Goal: Information Seeking & Learning: Learn about a topic

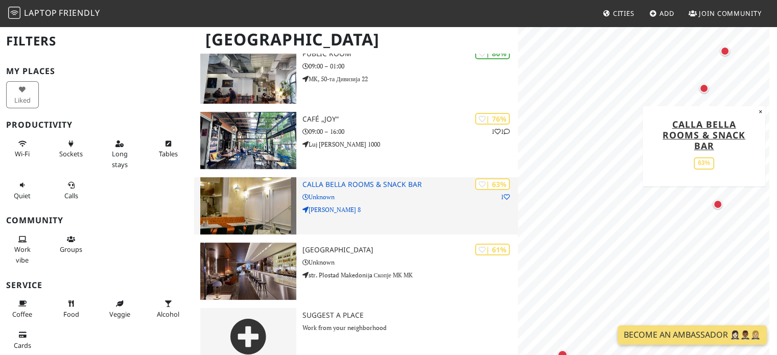
scroll to position [109, 0]
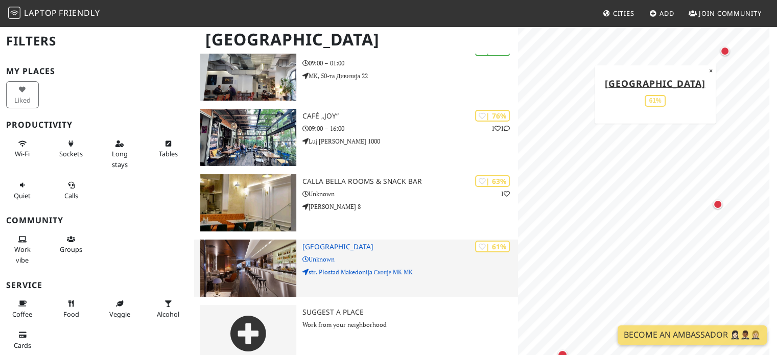
click at [405, 254] on p "Unknown" at bounding box center [410, 259] width 216 height 10
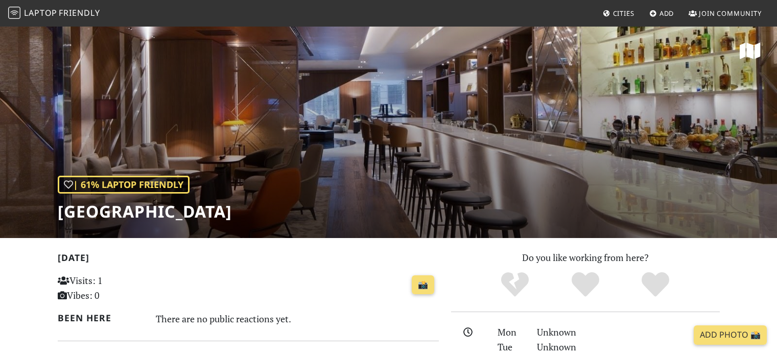
scroll to position [102, 0]
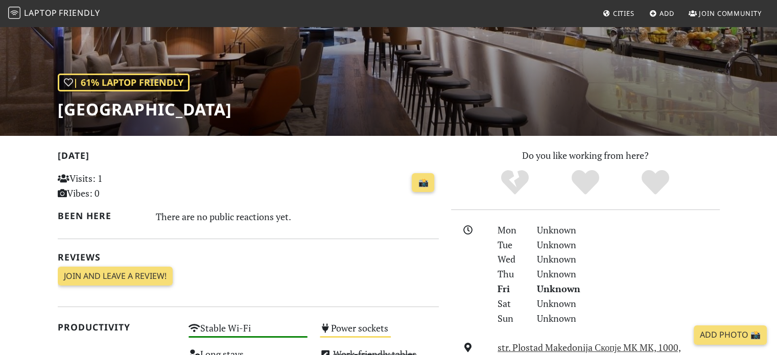
click at [155, 110] on h1 "[GEOGRAPHIC_DATA]" at bounding box center [145, 109] width 174 height 19
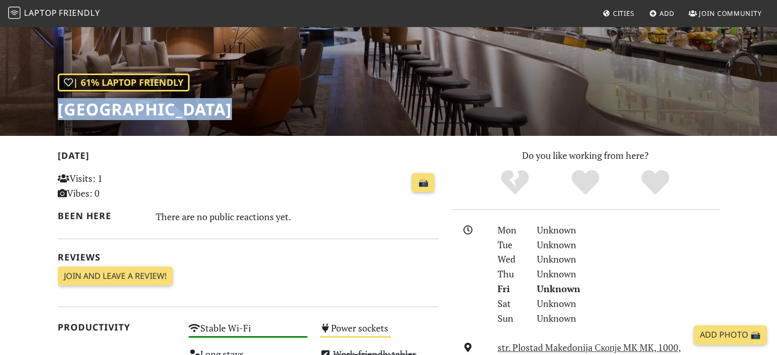
click at [155, 110] on h1 "[GEOGRAPHIC_DATA]" at bounding box center [145, 109] width 174 height 19
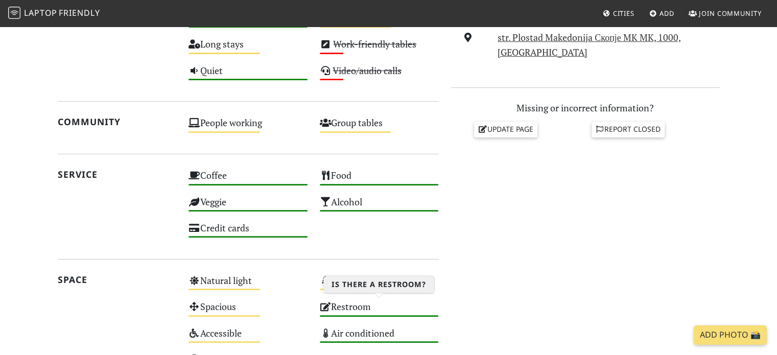
scroll to position [357, 0]
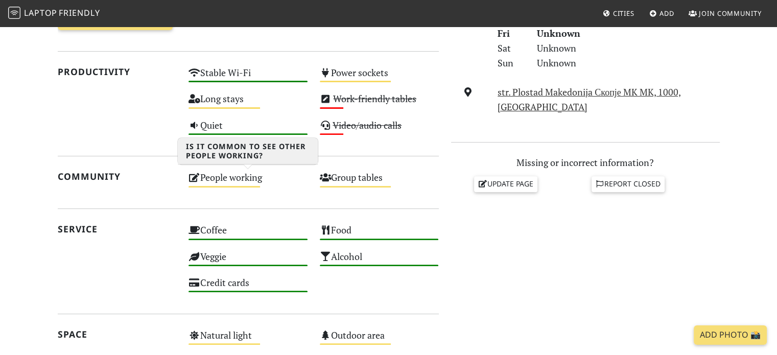
click at [245, 188] on div "People working Medium" at bounding box center [247, 182] width 131 height 26
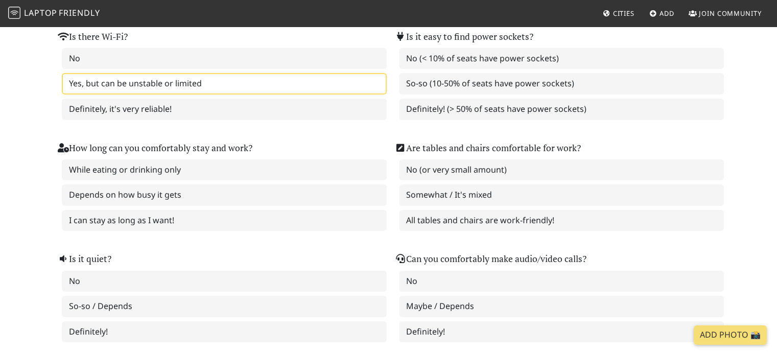
scroll to position [153, 0]
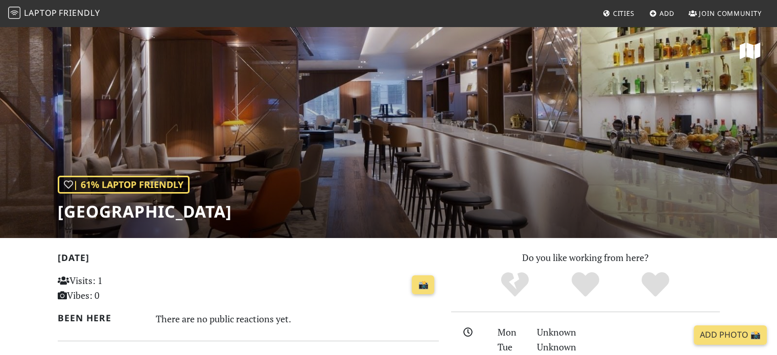
click at [194, 212] on h1 "[GEOGRAPHIC_DATA]" at bounding box center [145, 211] width 174 height 19
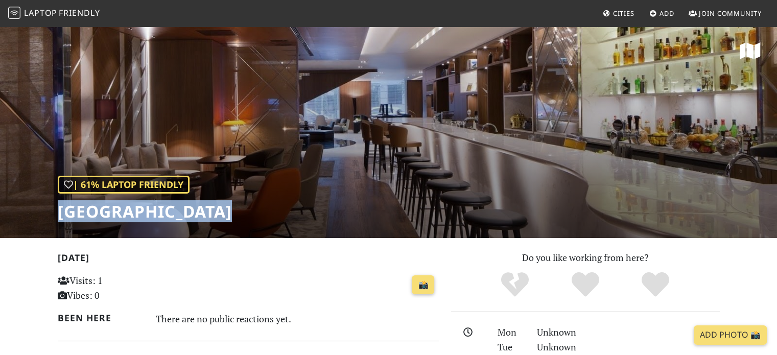
click at [194, 212] on h1 "[GEOGRAPHIC_DATA]" at bounding box center [145, 211] width 174 height 19
copy div "Skopje Marriott Hotel"
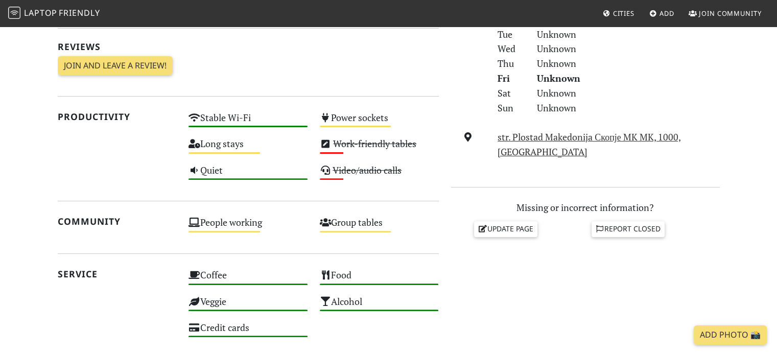
scroll to position [51, 0]
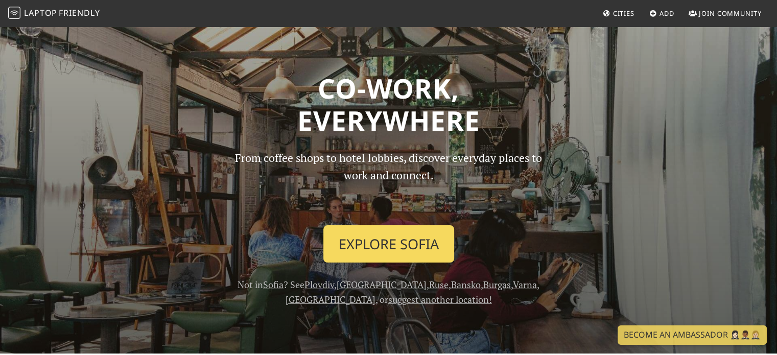
click at [410, 238] on link "Explore Sofia" at bounding box center [388, 244] width 131 height 38
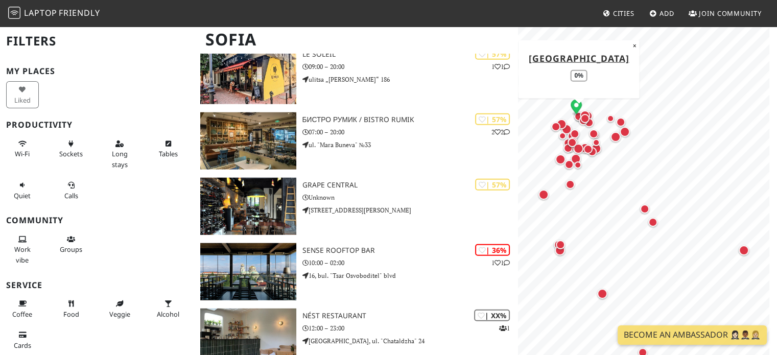
scroll to position [2690, 0]
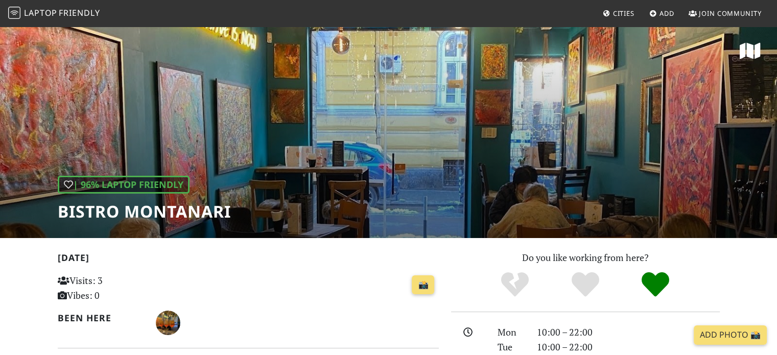
click at [135, 214] on h1 "Bistro Montanari" at bounding box center [144, 211] width 173 height 19
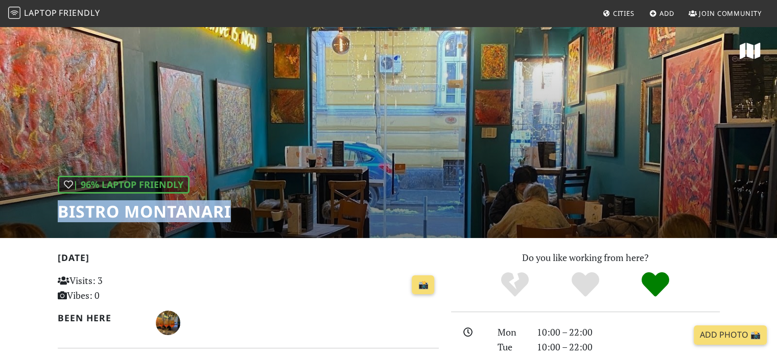
click at [135, 214] on h1 "Bistro Montanari" at bounding box center [144, 211] width 173 height 19
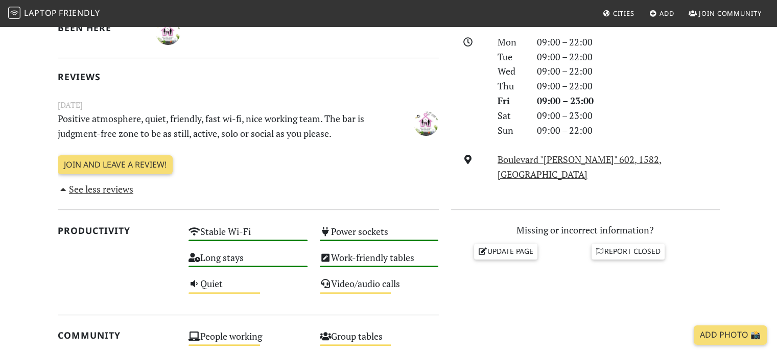
scroll to position [357, 0]
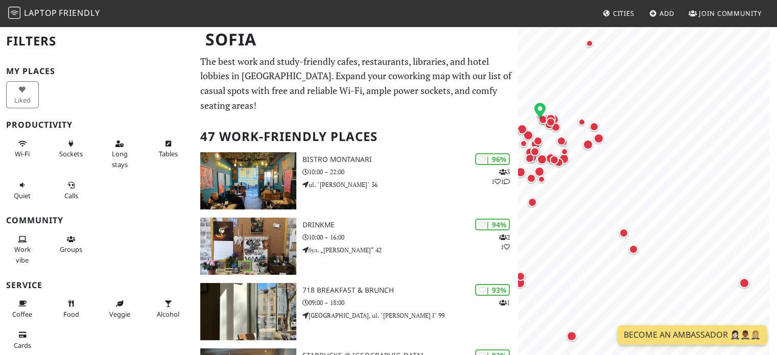
click at [538, 107] on circle "Map marker" at bounding box center [540, 108] width 5 height 5
click at [539, 110] on icon "Map marker" at bounding box center [539, 110] width 11 height 14
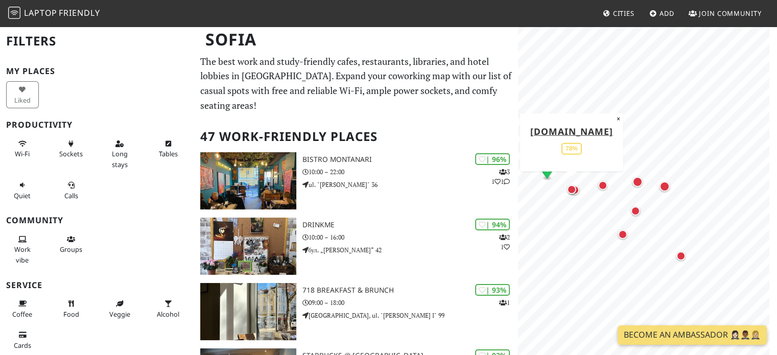
click at [575, 189] on div "Map marker" at bounding box center [571, 189] width 9 height 9
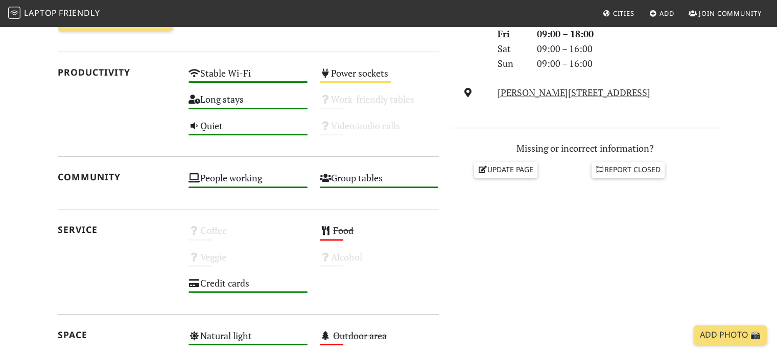
scroll to position [357, 0]
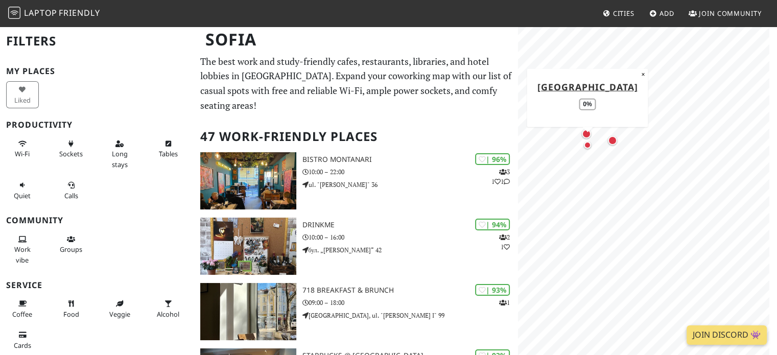
click at [590, 147] on div "Map marker" at bounding box center [587, 145] width 12 height 12
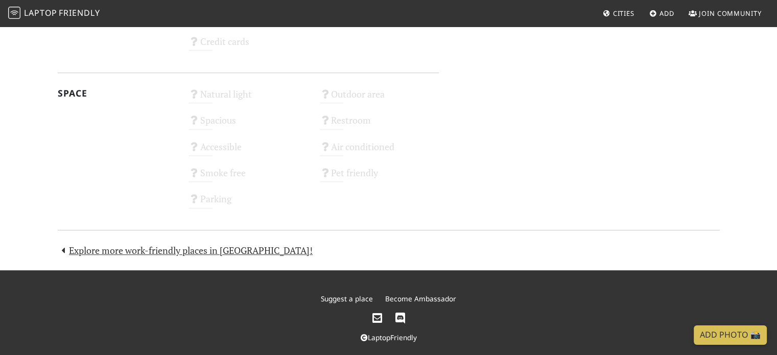
scroll to position [609, 0]
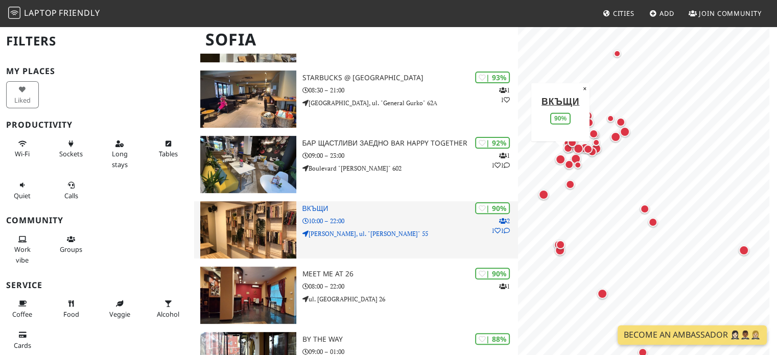
scroll to position [306, 0]
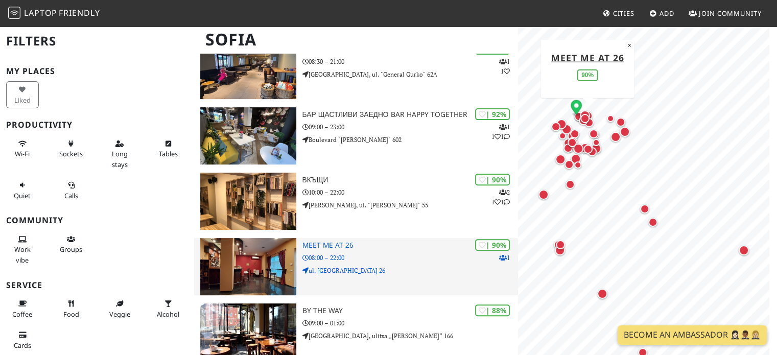
click at [337, 241] on h3 "Meet me at 26" at bounding box center [410, 245] width 216 height 9
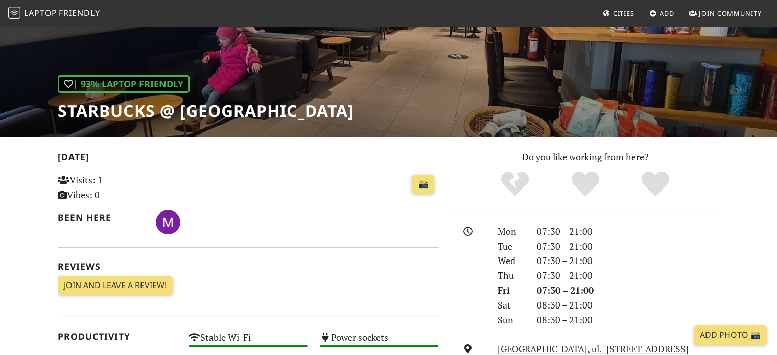
scroll to position [102, 0]
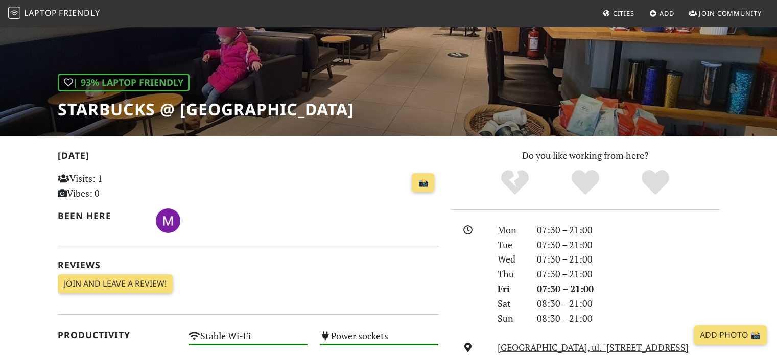
click at [155, 106] on h1 "Starbucks @ Sofia Center" at bounding box center [206, 109] width 296 height 19
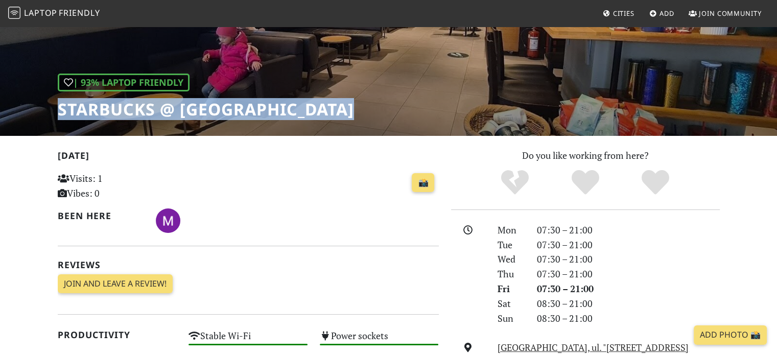
click at [155, 106] on h1 "Starbucks @ Sofia Center" at bounding box center [206, 109] width 296 height 19
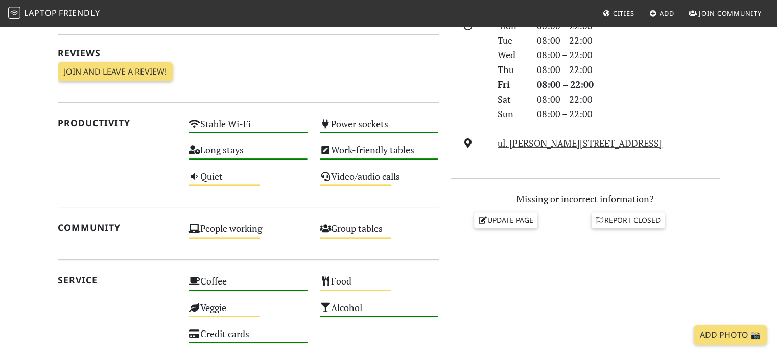
scroll to position [227, 0]
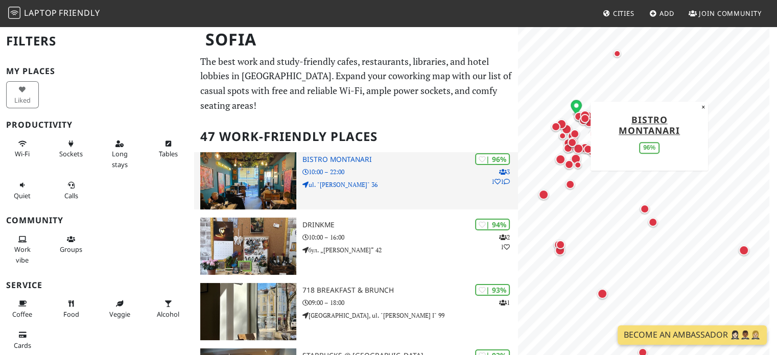
click at [359, 155] on h3 "Bistro Montanari" at bounding box center [410, 159] width 216 height 9
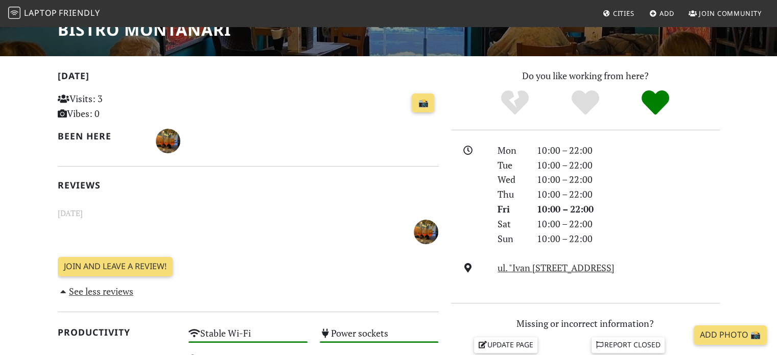
scroll to position [183, 0]
